Goal: Task Accomplishment & Management: Manage account settings

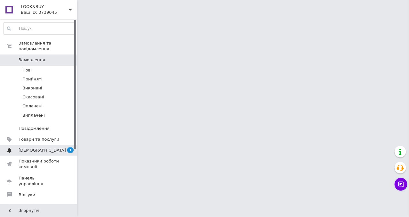
click at [49, 147] on span "[DEMOGRAPHIC_DATA]" at bounding box center [39, 150] width 41 height 6
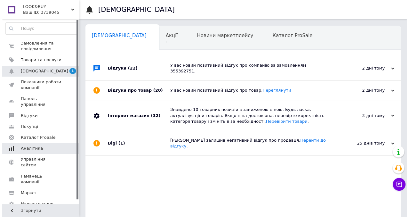
scroll to position [0, 2]
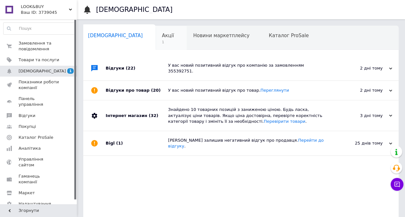
click at [162, 42] on span "1" at bounding box center [168, 42] width 12 height 5
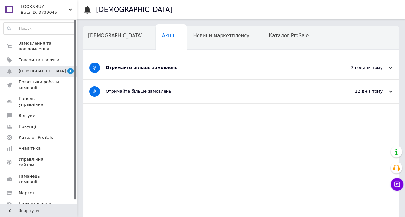
click at [152, 68] on div "Отримайте більше замовлень" at bounding box center [217, 68] width 222 height 6
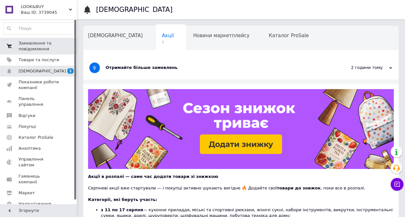
click at [50, 45] on span "Замовлення та повідомлення" at bounding box center [39, 46] width 41 height 12
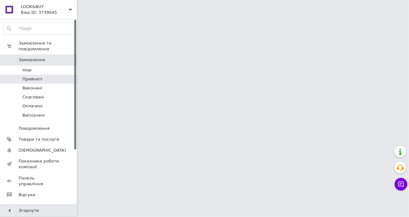
click at [37, 76] on span "Прийняті" at bounding box center [32, 79] width 20 height 6
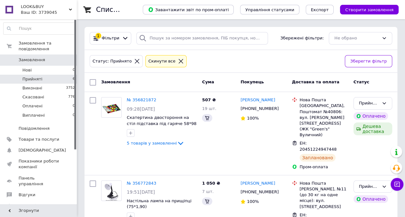
click at [37, 76] on span "Прийняті" at bounding box center [32, 79] width 20 height 6
